Goal: Information Seeking & Learning: Learn about a topic

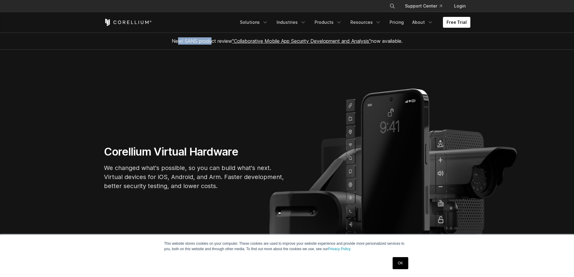
drag, startPoint x: 176, startPoint y: 40, endPoint x: 210, endPoint y: 40, distance: 33.8
click at [210, 40] on span "New! SANS product review "Collaborative Mobile App Security Development and Ana…" at bounding box center [287, 41] width 231 height 6
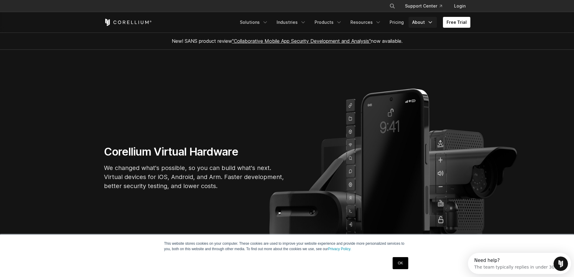
click at [424, 21] on link "About" at bounding box center [423, 22] width 28 height 11
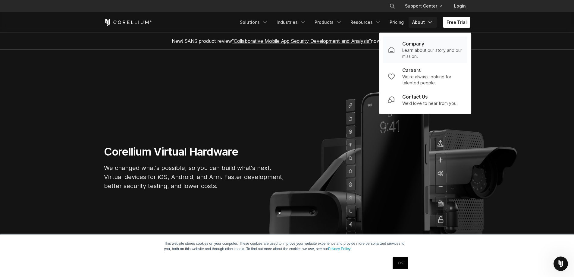
click at [418, 51] on p "Learn about our story and our mission." at bounding box center [433, 53] width 60 height 12
